Goal: Information Seeking & Learning: Learn about a topic

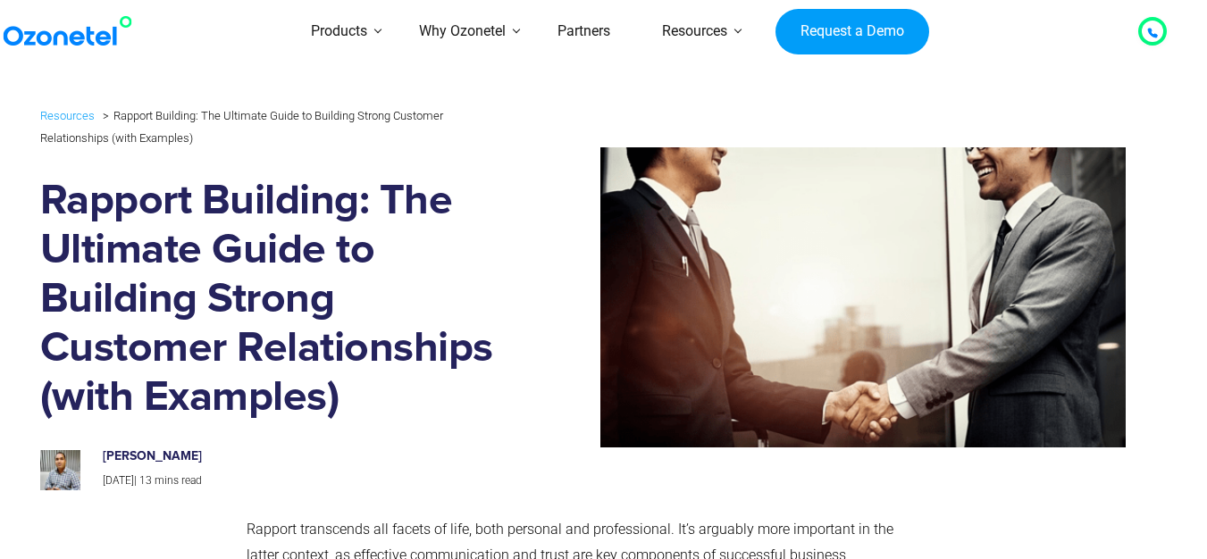
drag, startPoint x: 217, startPoint y: 453, endPoint x: 99, endPoint y: 453, distance: 117.9
click at [99, 453] on div "Prashanth Kancherla Nov 1, 2023 | 13 mins read" at bounding box center [291, 469] width 404 height 41
copy h6 "[PERSON_NAME]"
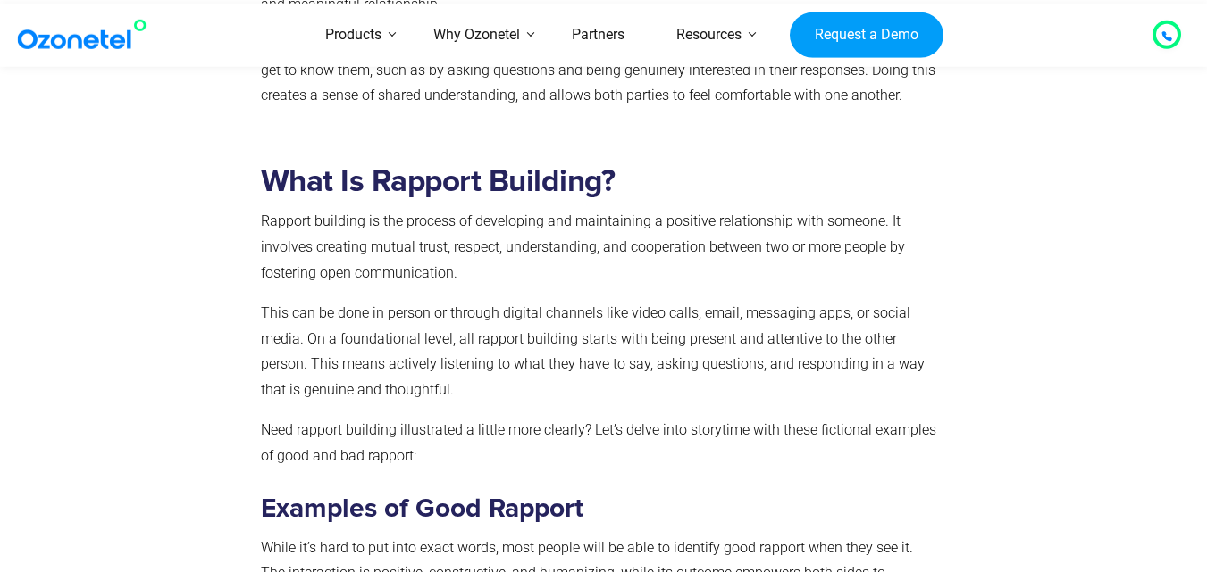
scroll to position [1139, 0]
